Goal: Task Accomplishment & Management: Use online tool/utility

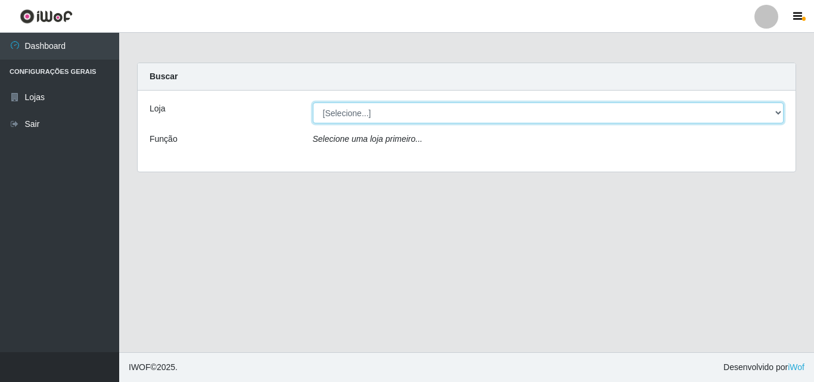
click at [340, 113] on select "[Selecione...] BomQueSó Agreste - Loja 3" at bounding box center [548, 112] width 471 height 21
select select "215"
click at [313, 102] on select "[Selecione...] BomQueSó Agreste - Loja 3" at bounding box center [548, 112] width 471 height 21
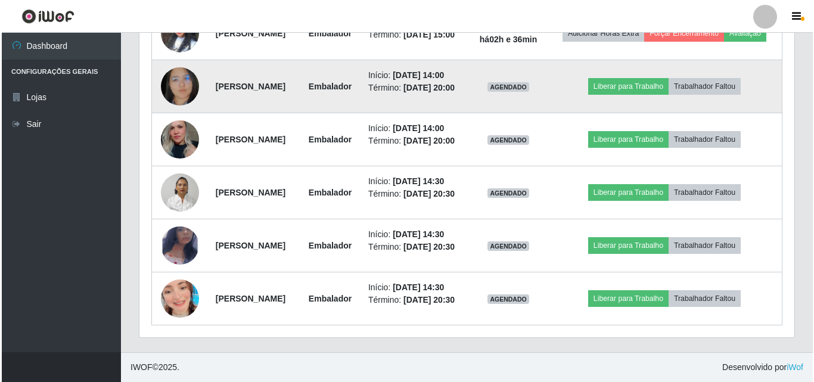
scroll to position [774, 0]
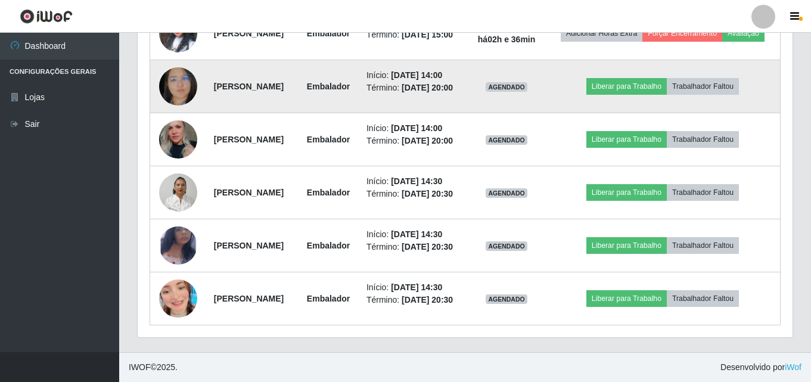
click at [186, 82] on img at bounding box center [178, 86] width 38 height 49
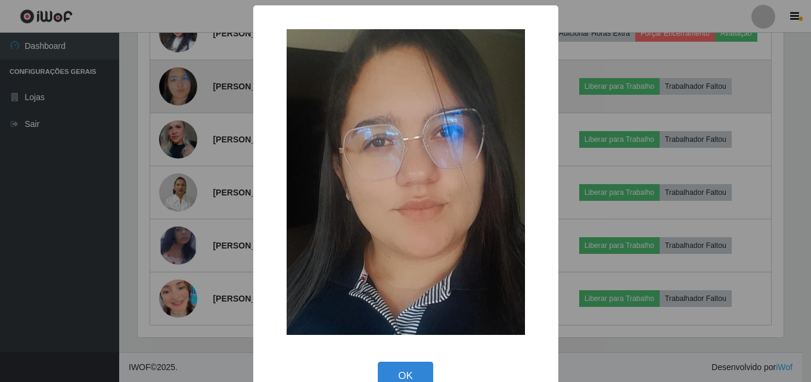
scroll to position [247, 649]
click at [186, 82] on div "× OK Cancel" at bounding box center [407, 191] width 814 height 382
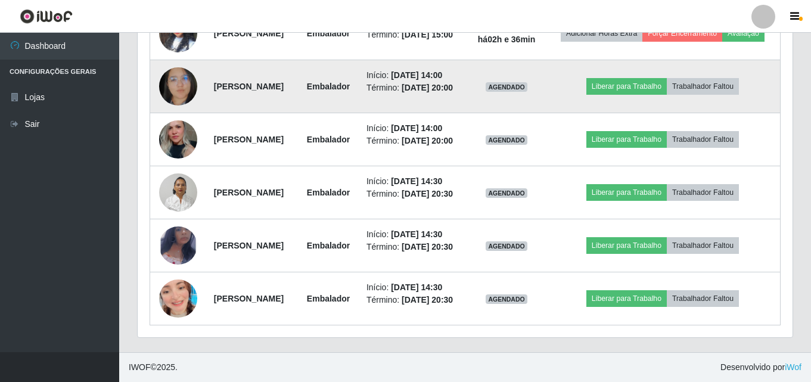
scroll to position [715, 0]
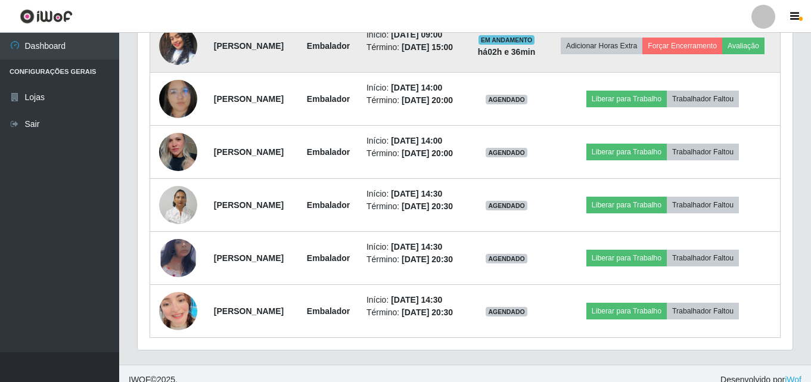
click at [182, 80] on img at bounding box center [178, 46] width 38 height 68
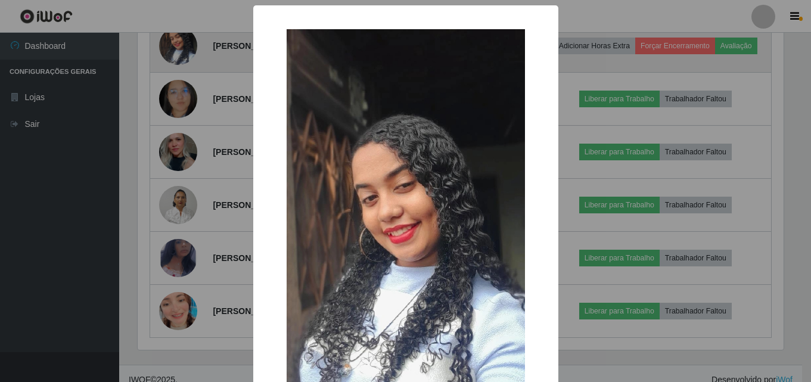
scroll to position [247, 649]
click at [182, 83] on div "× OK Cancel" at bounding box center [407, 191] width 814 height 382
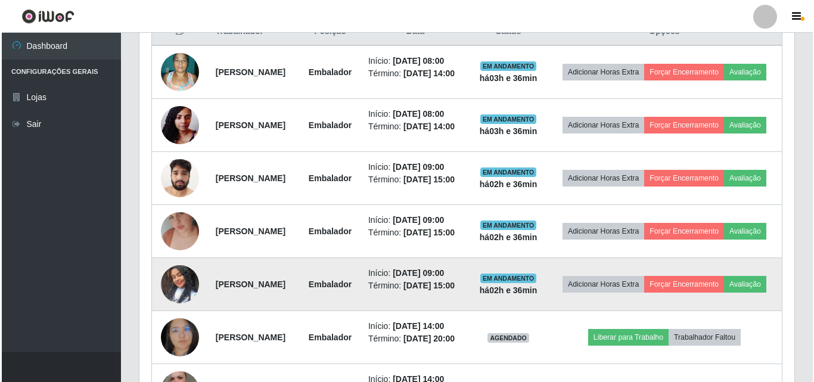
scroll to position [536, 0]
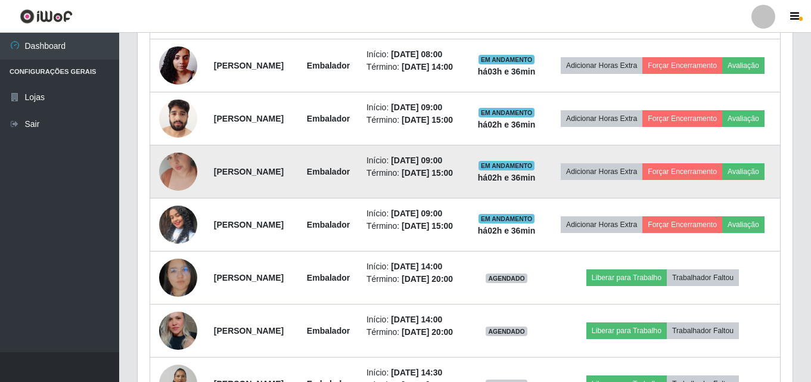
click at [182, 195] on img at bounding box center [178, 172] width 38 height 68
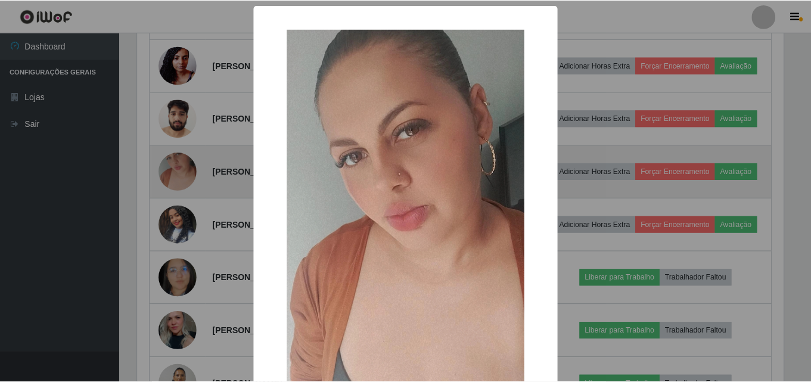
scroll to position [247, 649]
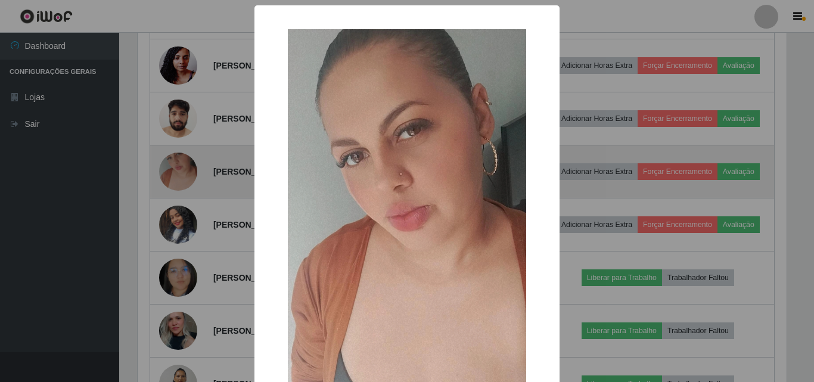
click at [182, 195] on div "× OK Cancel" at bounding box center [407, 191] width 814 height 382
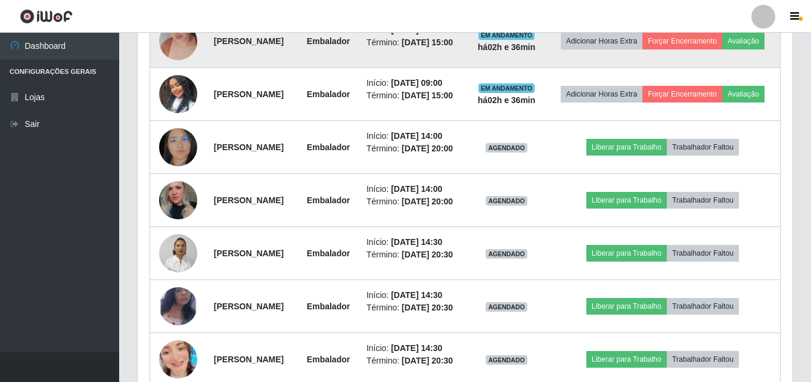
scroll to position [715, 0]
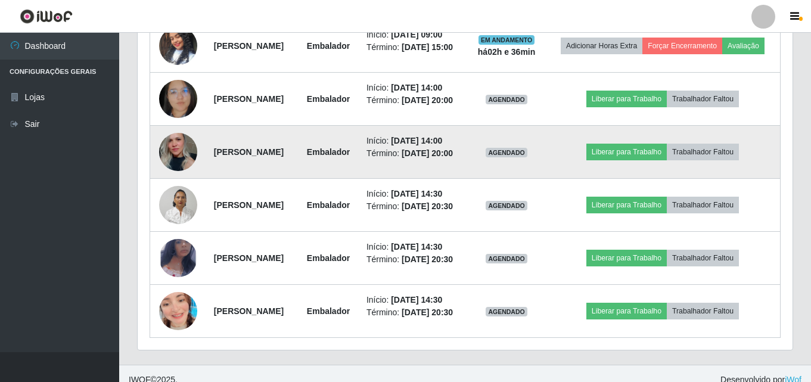
click at [191, 180] on img at bounding box center [178, 151] width 38 height 57
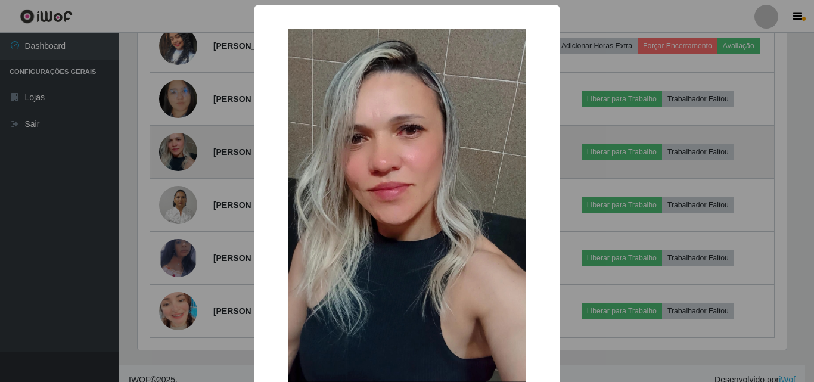
click at [191, 206] on div "× OK Cancel" at bounding box center [407, 191] width 814 height 382
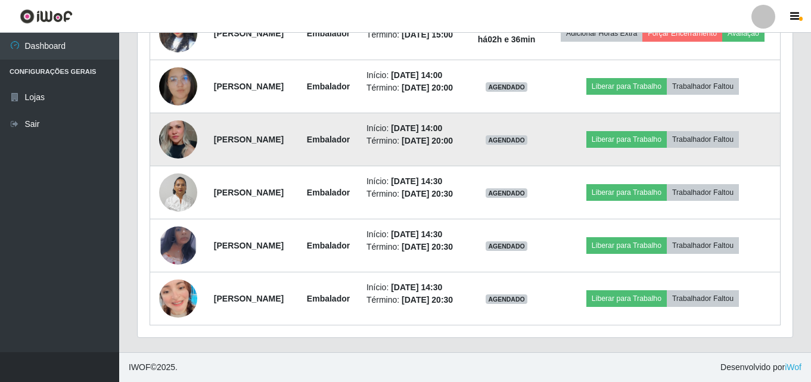
scroll to position [774, 0]
